Goal: Task Accomplishment & Management: Manage account settings

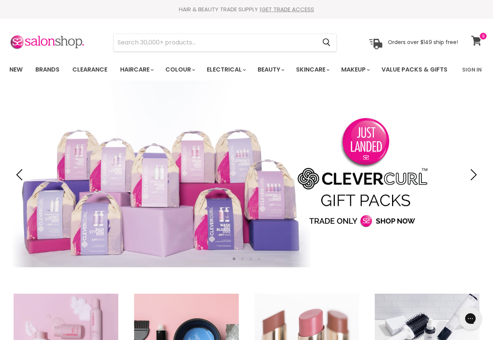
click at [476, 37] on icon at bounding box center [477, 41] width 10 height 10
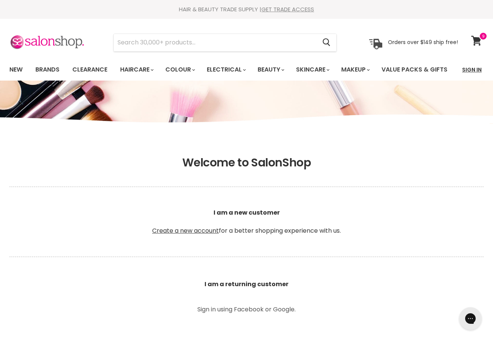
click at [472, 68] on link "Sign In" at bounding box center [472, 70] width 29 height 16
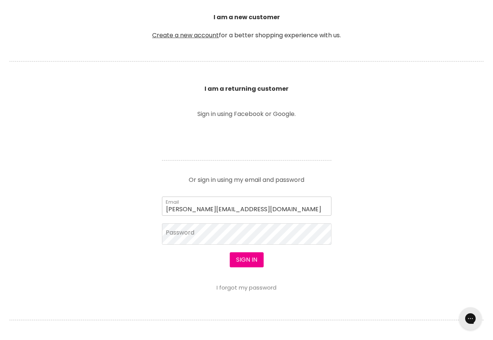
type input "wendy@wjbeautycollective.com.au"
click at [248, 268] on button "Sign in" at bounding box center [247, 260] width 34 height 15
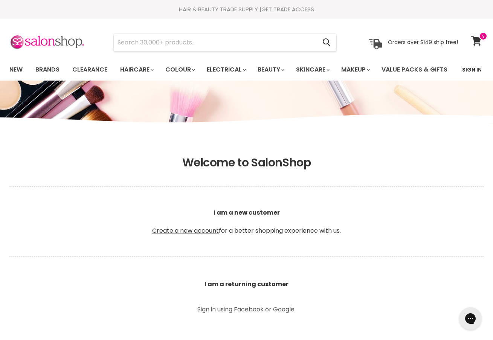
click at [480, 70] on link "Sign In" at bounding box center [472, 70] width 29 height 16
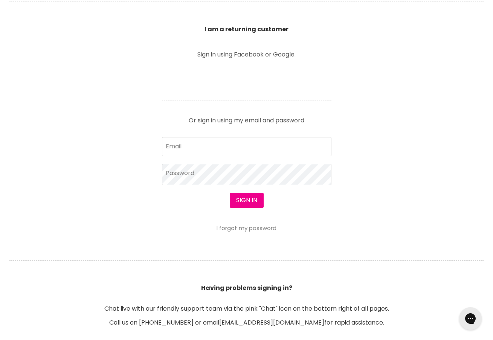
scroll to position [350, 0]
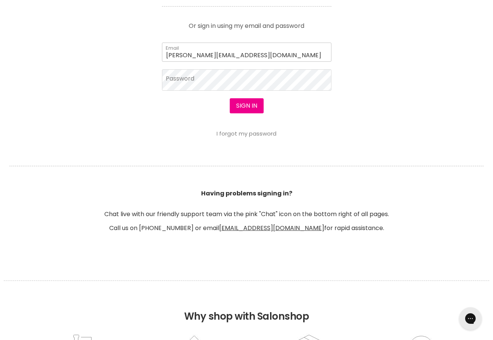
type input "[PERSON_NAME][EMAIL_ADDRESS][DOMAIN_NAME]"
click at [253, 113] on button "Sign in" at bounding box center [247, 105] width 34 height 15
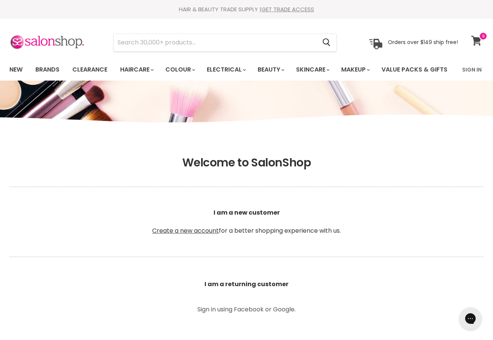
click at [477, 39] on icon at bounding box center [477, 41] width 10 height 10
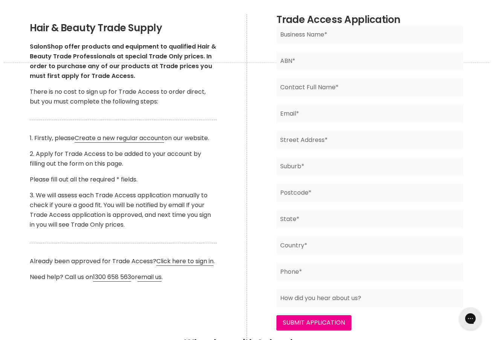
scroll to position [295, 0]
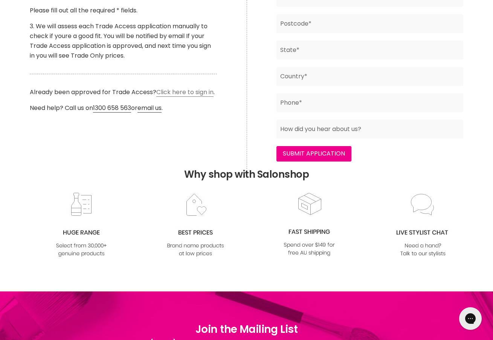
click at [198, 97] on link "Click here to sign in" at bounding box center [184, 92] width 57 height 9
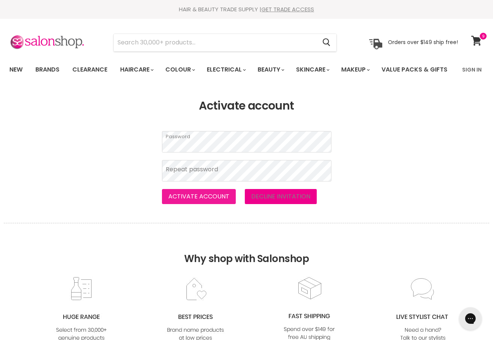
click at [214, 204] on button "Activate account" at bounding box center [199, 196] width 74 height 15
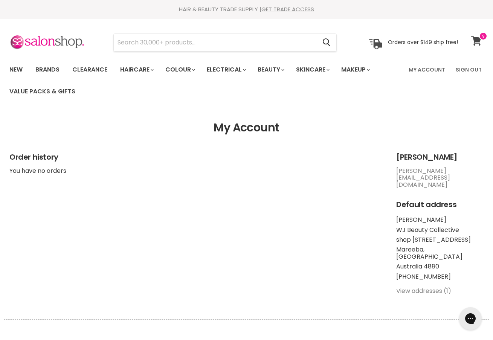
click at [478, 40] on icon at bounding box center [477, 41] width 10 height 10
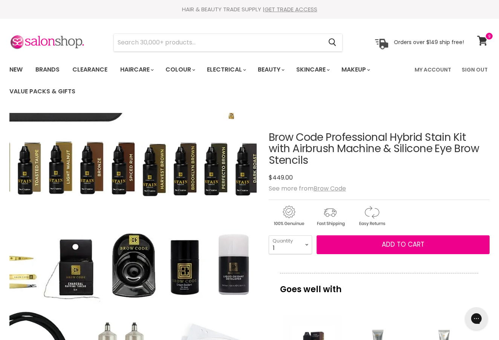
click at [127, 275] on img "Brow Code Professional Hybrid Stain Kit with Airbrush Machine & Silicone Eye Br…" at bounding box center [138, 198] width 495 height 495
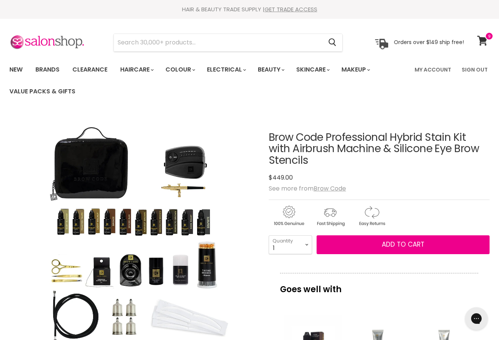
click at [127, 275] on img "Brow Code Professional Hybrid Stain Kit with Airbrush Machine & Silicone Eye Br…" at bounding box center [132, 236] width 247 height 247
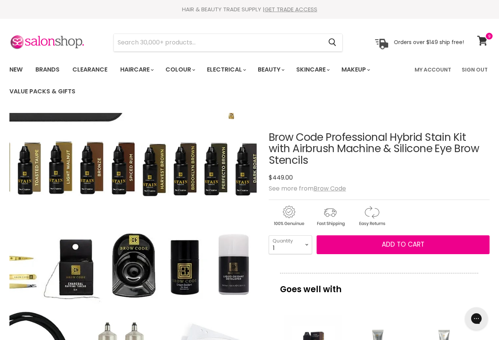
click at [127, 275] on img "Brow Code Professional Hybrid Stain Kit with Airbrush Machine & Silicone Eye Br…" at bounding box center [138, 198] width 495 height 495
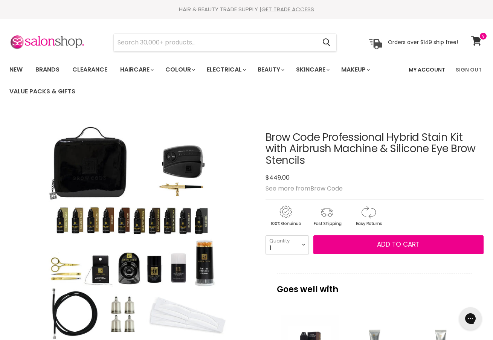
click at [429, 68] on link "My Account" at bounding box center [427, 70] width 46 height 16
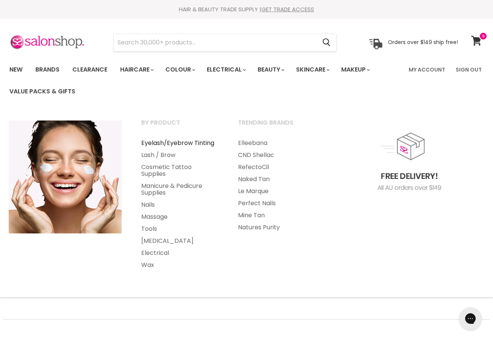
click at [196, 143] on link "Eyelash/Eyebrow Tinting" at bounding box center [179, 143] width 95 height 12
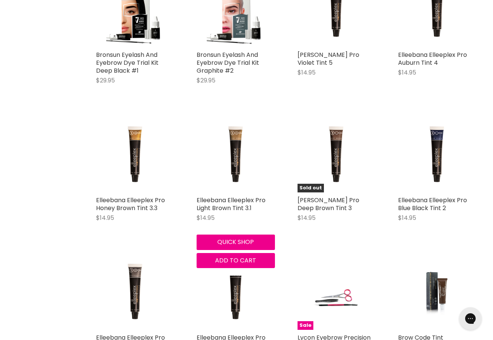
scroll to position [1593, 0]
